Goal: Task Accomplishment & Management: Use online tool/utility

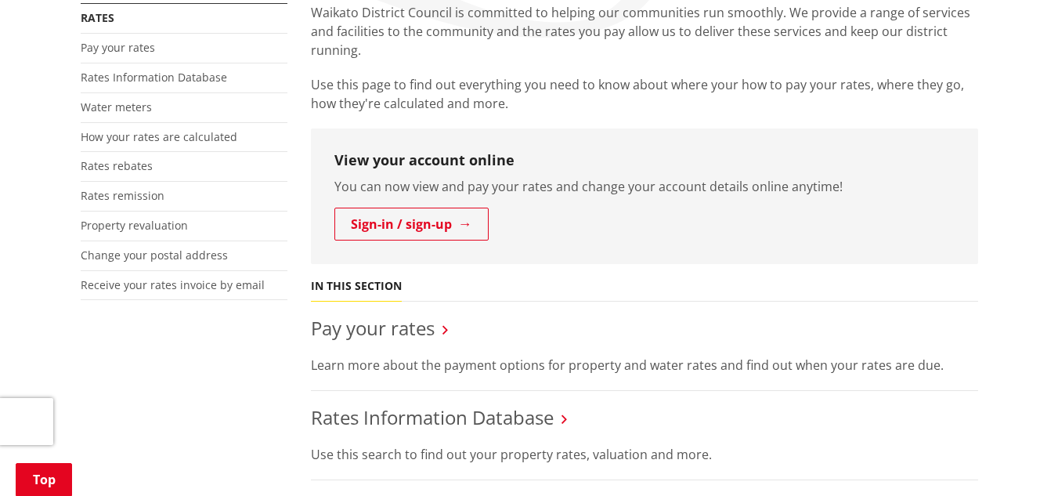
scroll to position [235, 0]
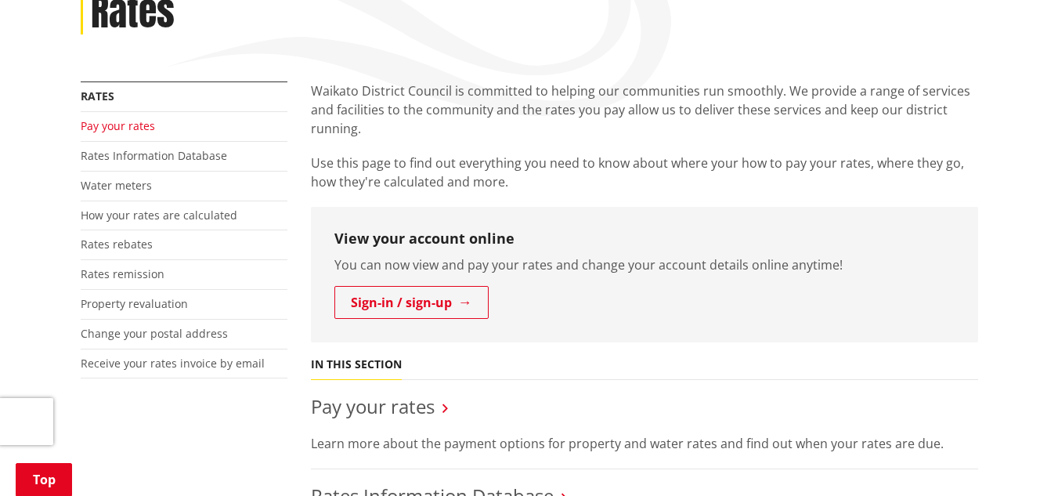
click at [119, 129] on link "Pay your rates" at bounding box center [118, 125] width 74 height 15
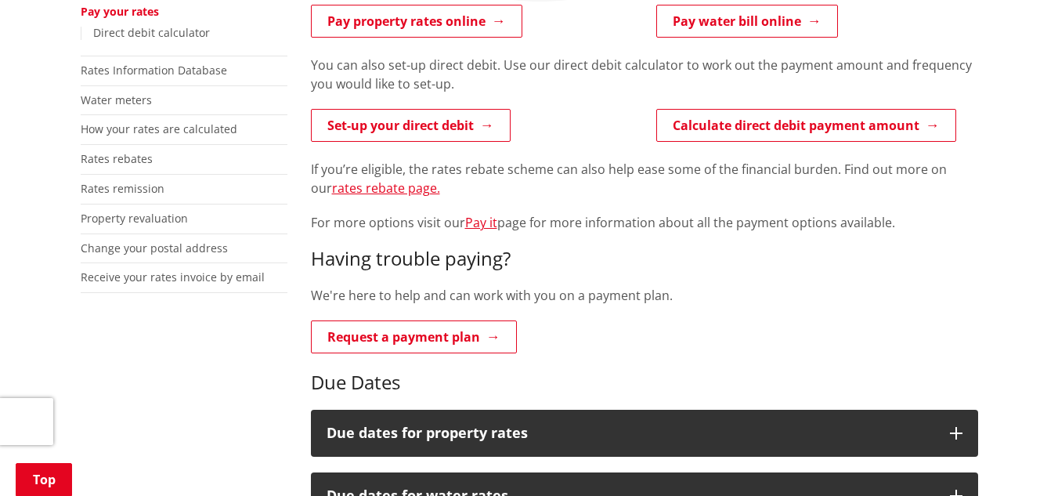
scroll to position [313, 0]
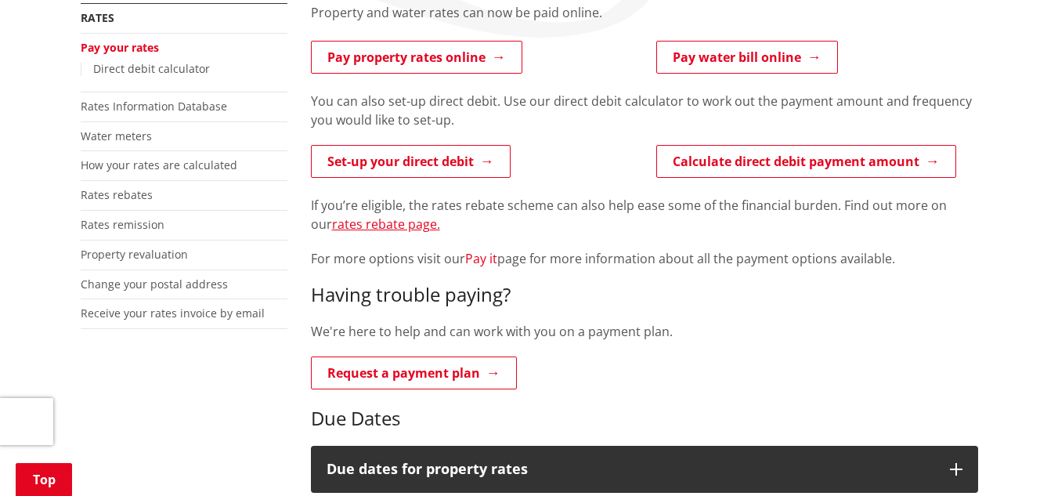
click at [471, 262] on link "Pay it" at bounding box center [481, 258] width 32 height 17
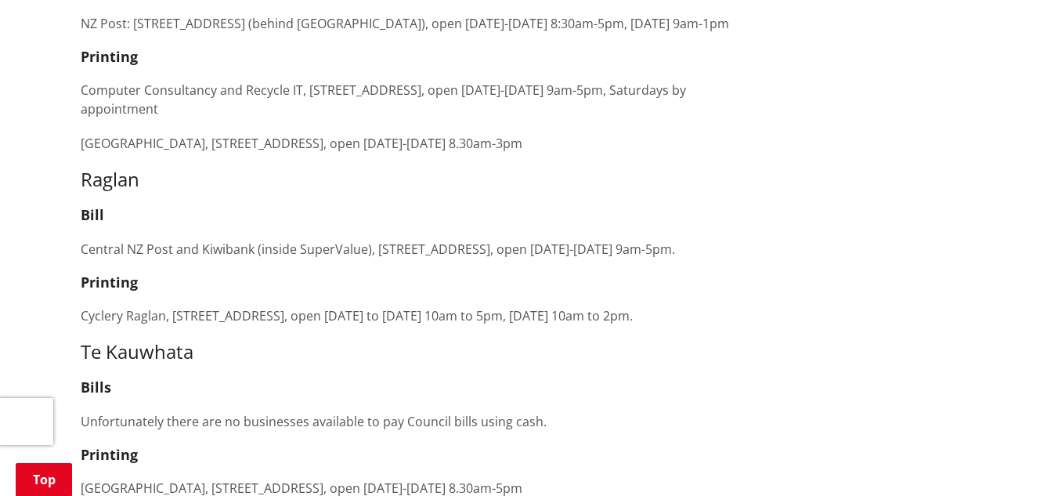
scroll to position [2741, 0]
